Goal: Transaction & Acquisition: Purchase product/service

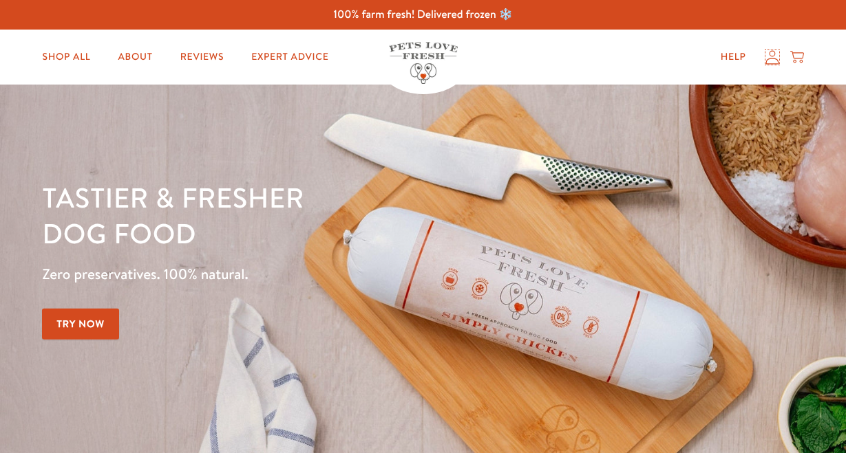
click at [774, 60] on icon at bounding box center [772, 57] width 14 height 14
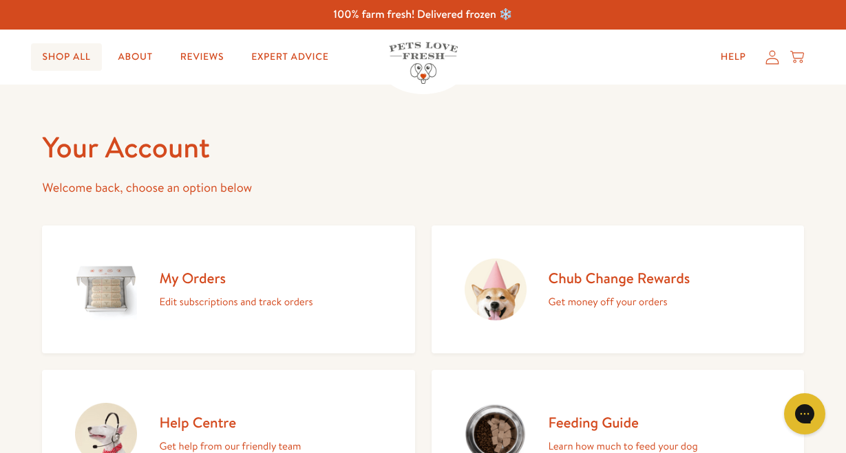
click at [61, 58] on link "Shop All" at bounding box center [66, 57] width 70 height 28
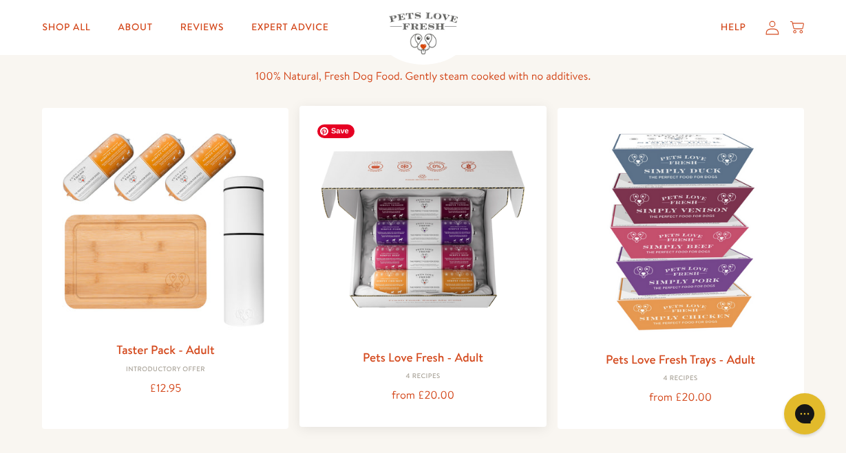
click at [418, 294] on img at bounding box center [422, 229] width 224 height 224
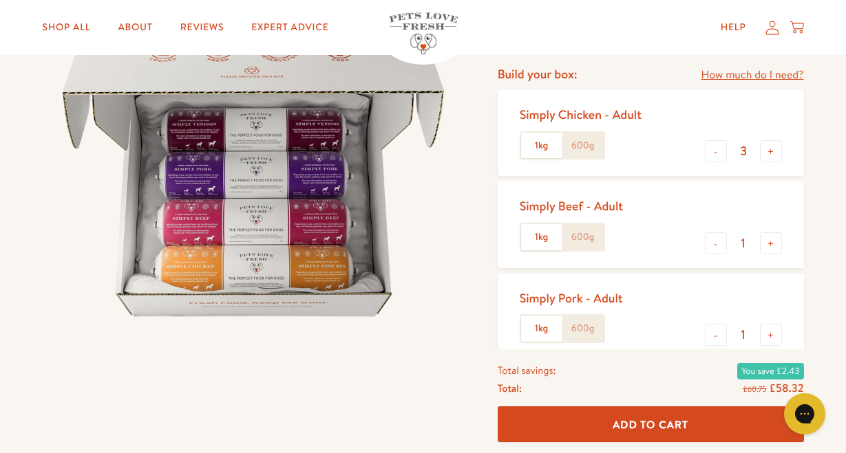
scroll to position [173, 0]
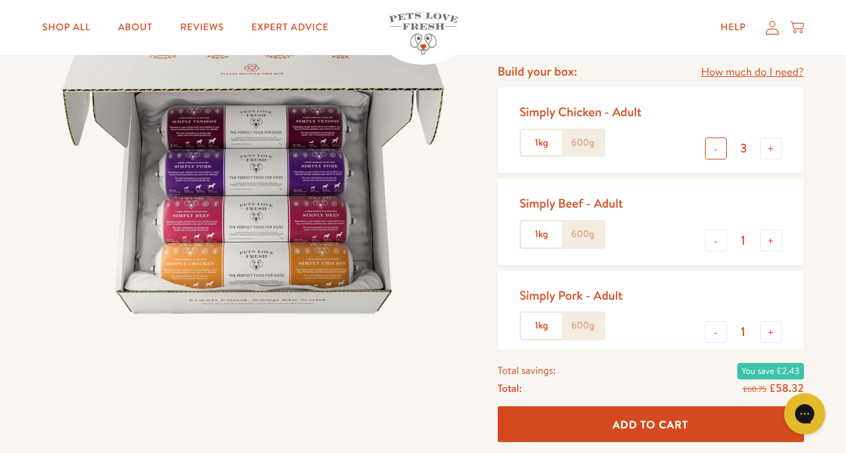
click at [717, 150] on button "-" at bounding box center [715, 149] width 22 height 22
type input "1"
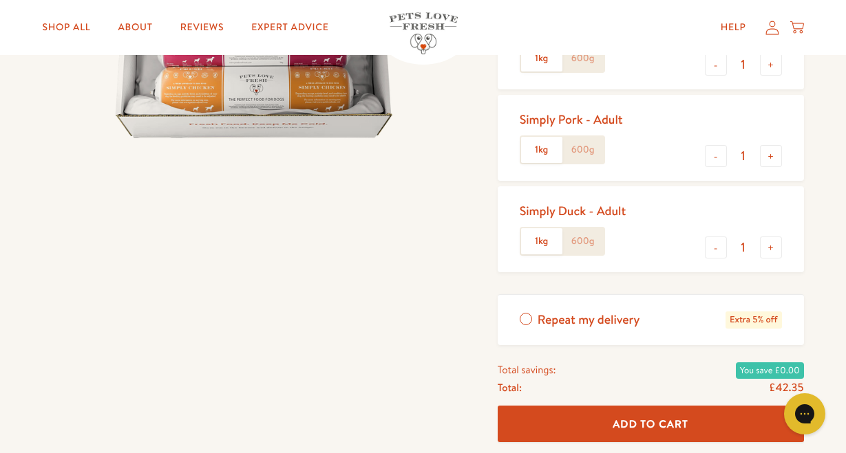
scroll to position [349, 0]
click at [621, 425] on span "Add To Cart" at bounding box center [650, 424] width 76 height 14
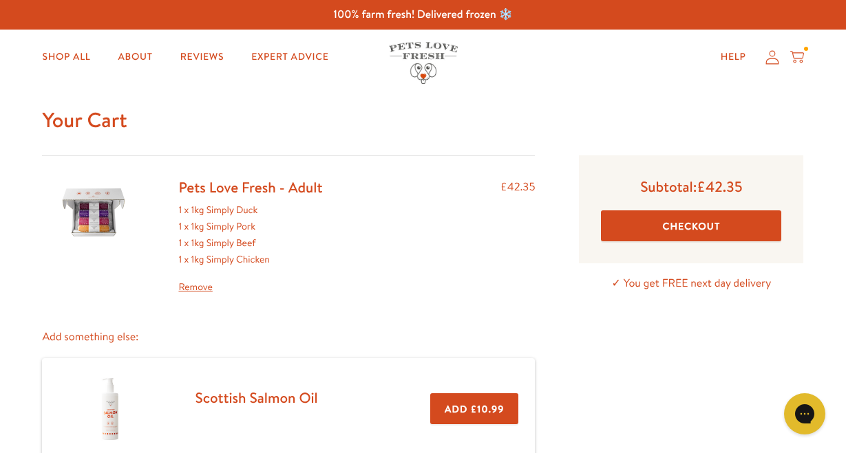
click at [680, 235] on button "Checkout" at bounding box center [691, 226] width 180 height 31
